Goal: Check status: Check status

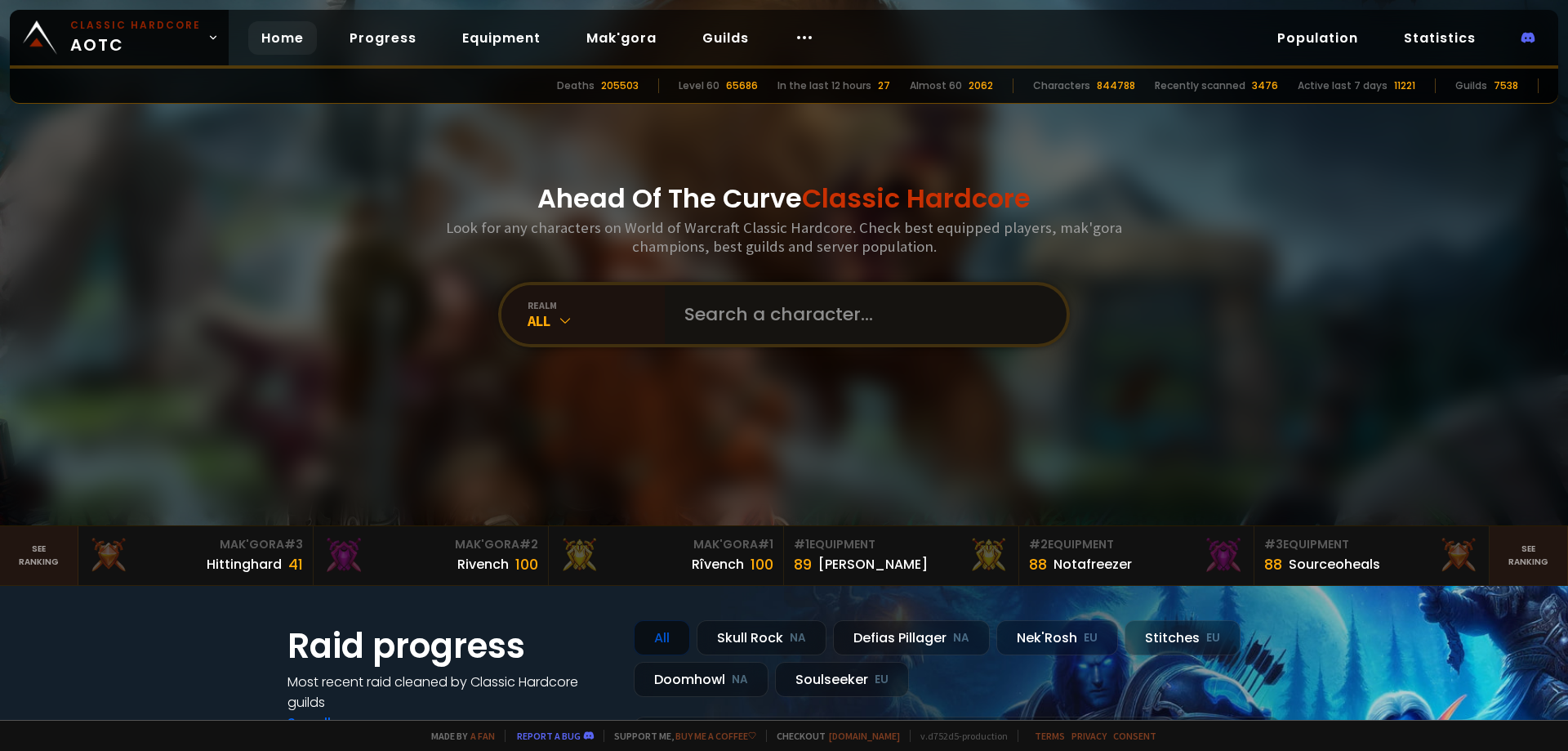
click at [727, 321] on input "text" at bounding box center [860, 315] width 372 height 59
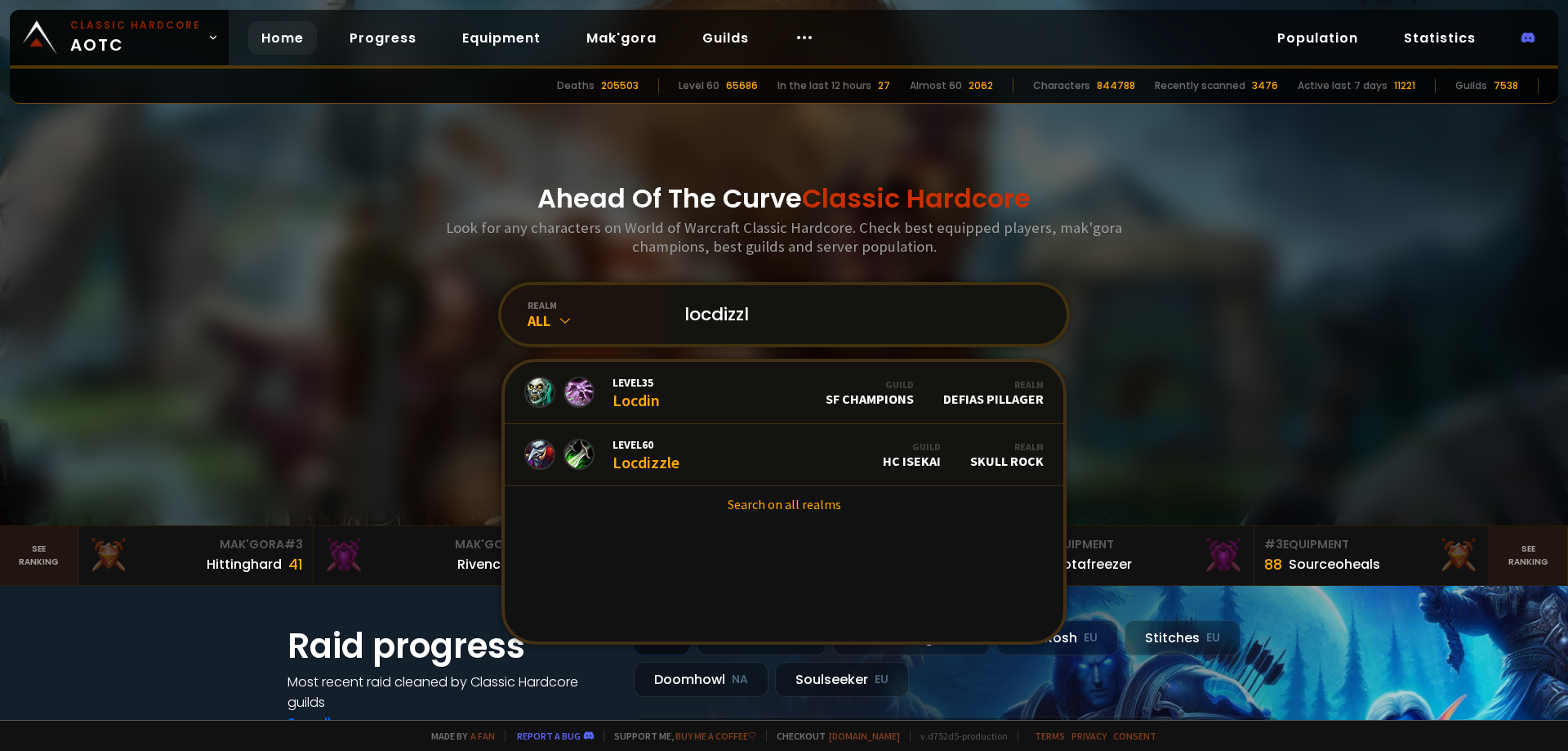
type input "locdizzle"
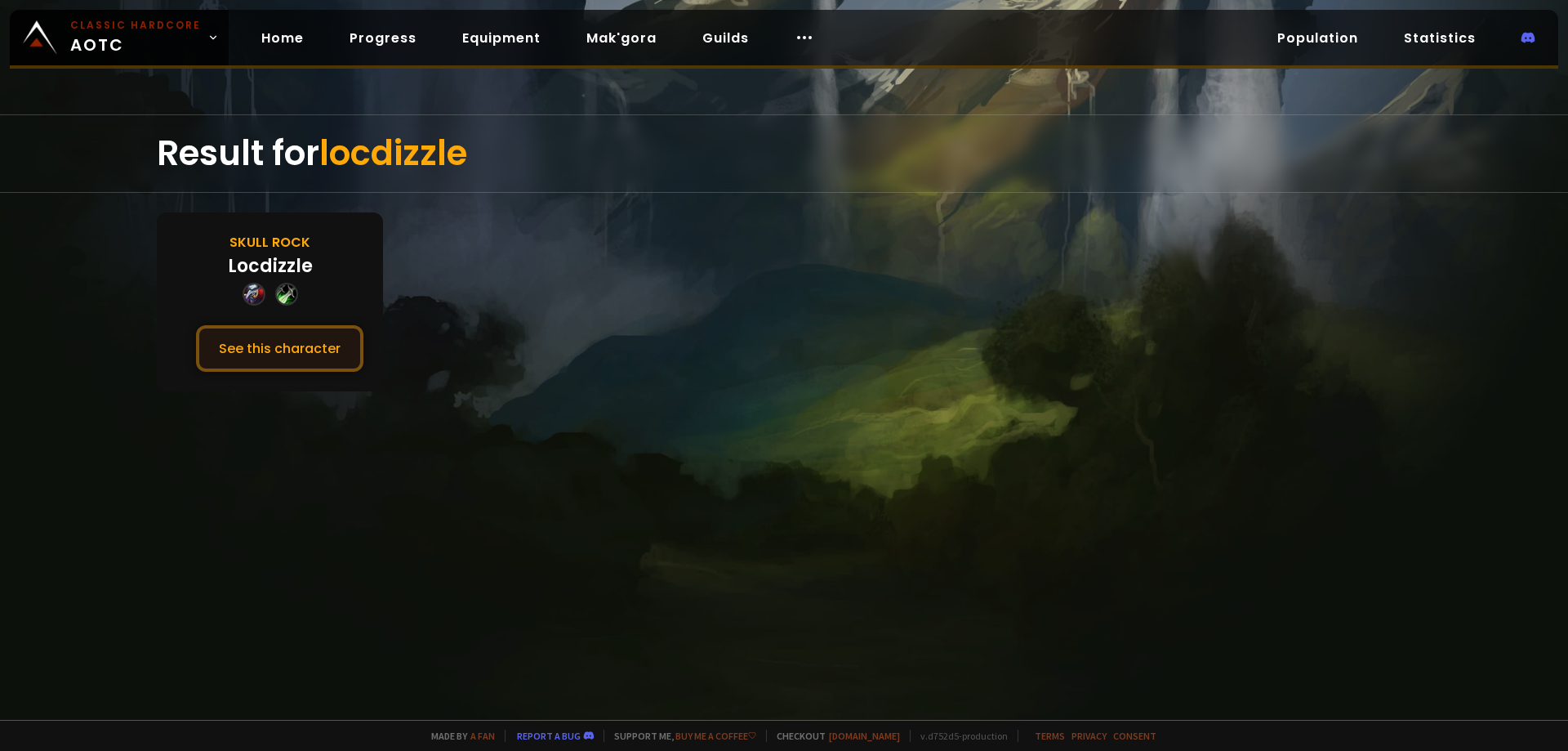
click at [303, 340] on button "See this character" at bounding box center [279, 348] width 168 height 46
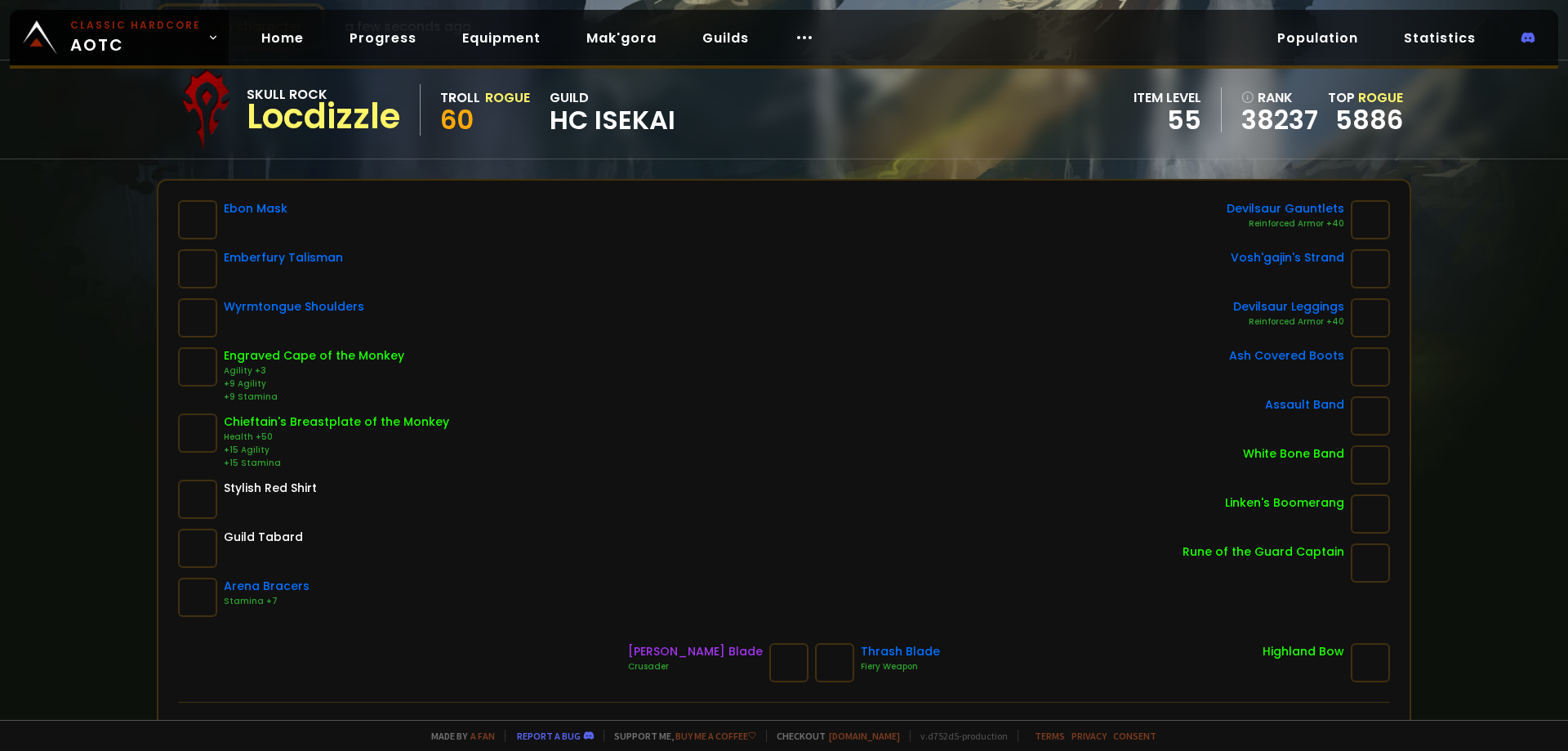
scroll to position [81, 0]
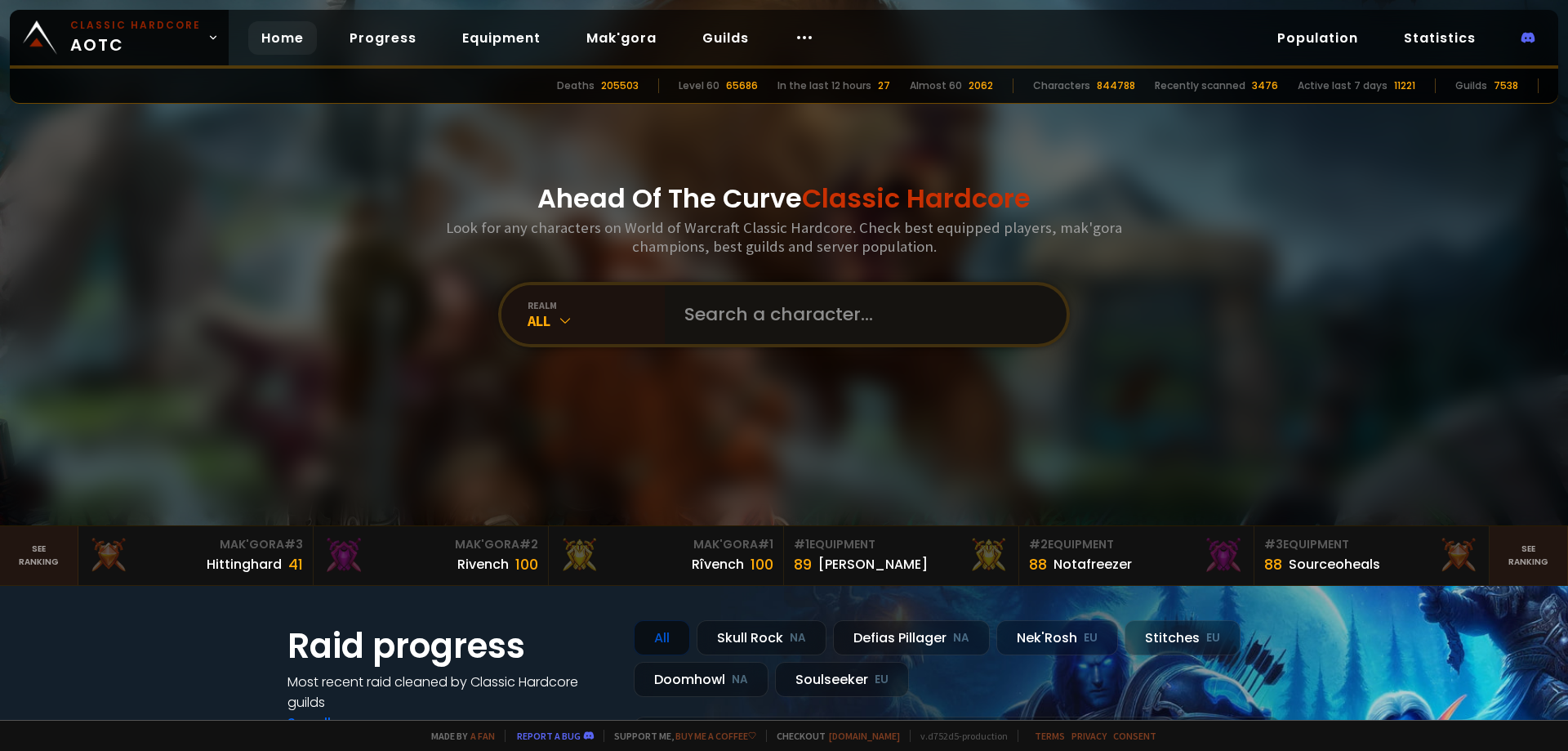
click at [738, 306] on input "text" at bounding box center [860, 315] width 372 height 59
type input "tetaras"
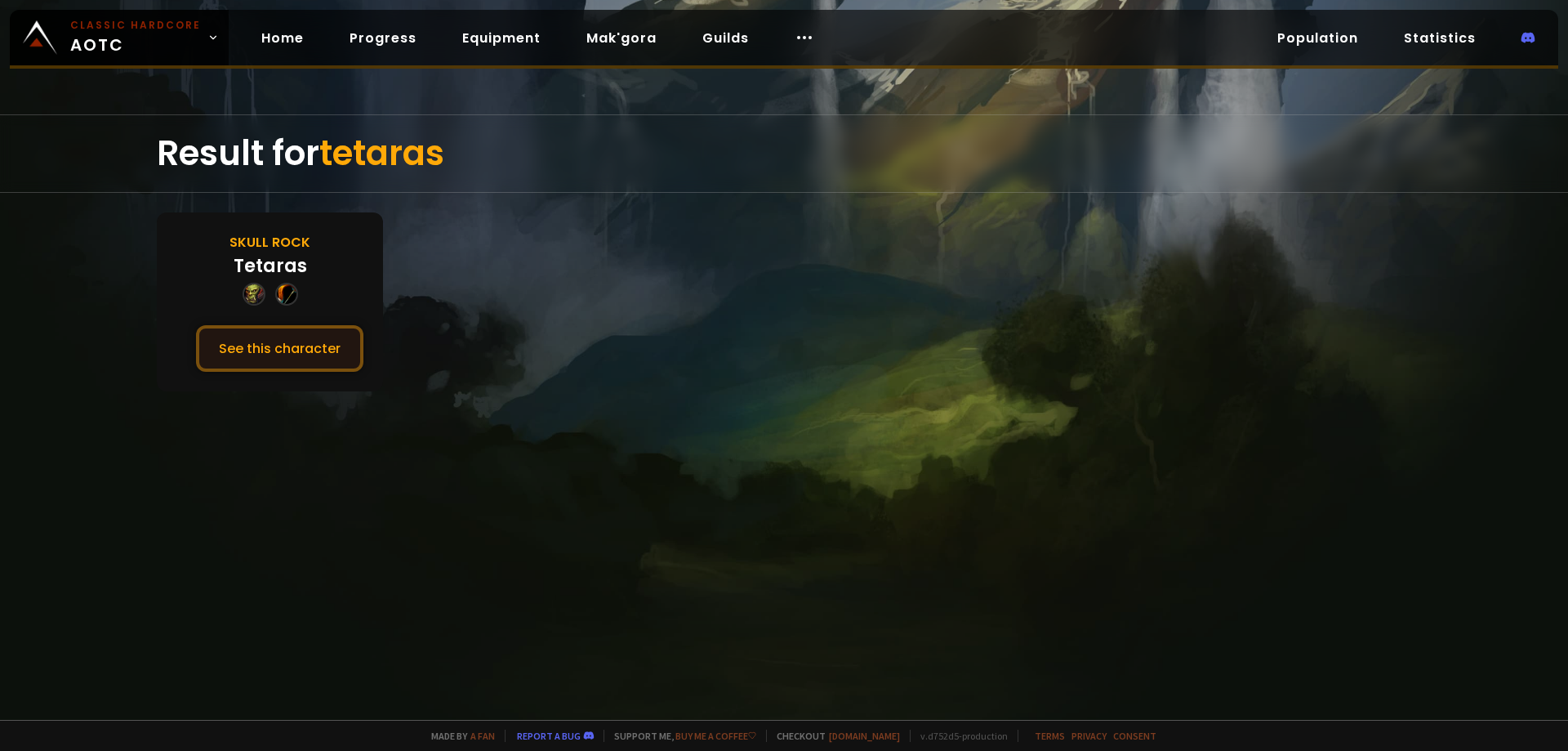
click at [306, 335] on button "See this character" at bounding box center [279, 348] width 168 height 46
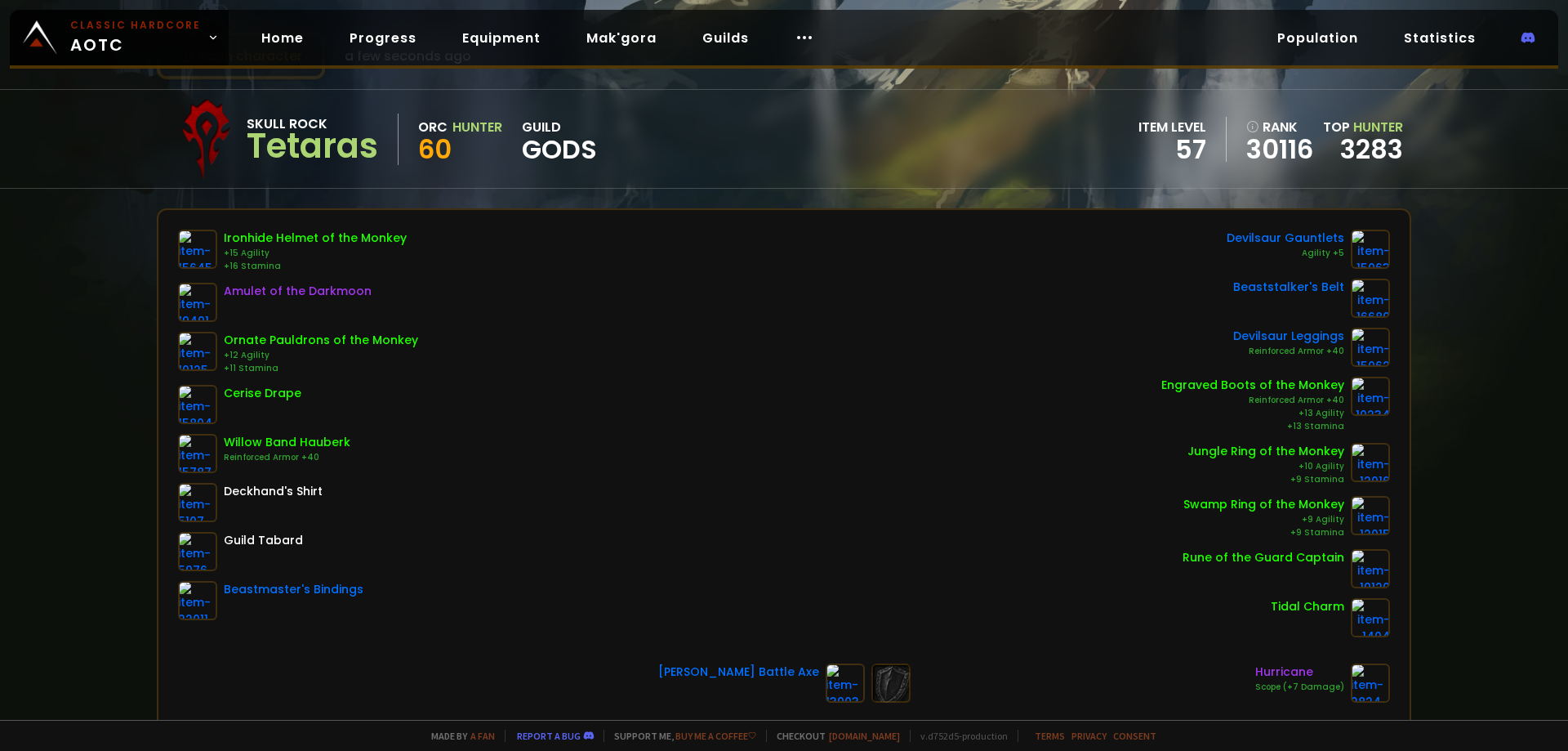
scroll to position [164, 0]
